Goal: Task Accomplishment & Management: Use online tool/utility

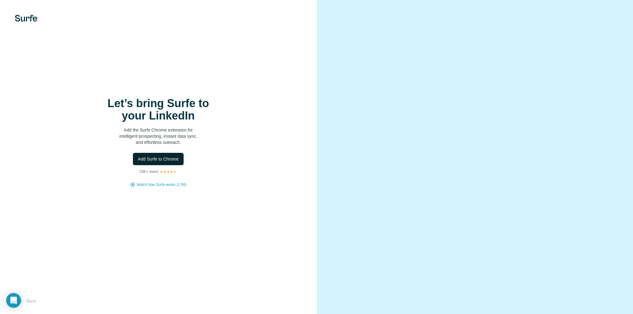
click at [158, 161] on span "Add Surfe to Chrome" at bounding box center [158, 159] width 41 height 6
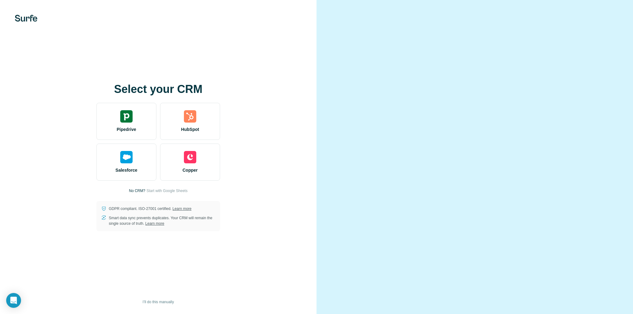
click at [611, 60] on div at bounding box center [474, 157] width 316 height 314
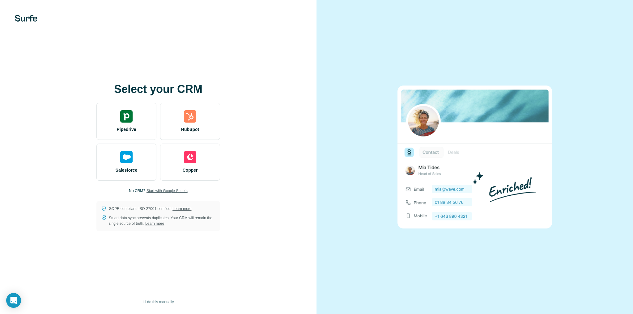
click at [159, 190] on span "Start with Google Sheets" at bounding box center [166, 191] width 41 height 6
click at [177, 192] on span "Start with Google Sheets" at bounding box center [166, 191] width 41 height 6
click at [160, 303] on span "I’ll do this manually" at bounding box center [157, 302] width 31 height 6
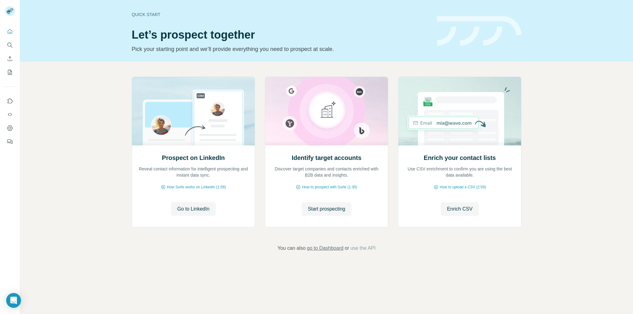
click at [330, 249] on span "go to Dashboard" at bounding box center [325, 248] width 36 height 7
